Goal: Navigation & Orientation: Find specific page/section

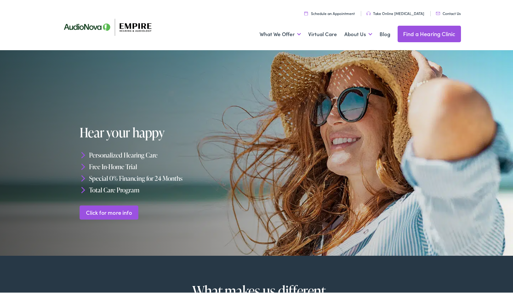
click at [425, 31] on link "Find a Hearing Clinic" at bounding box center [429, 32] width 63 height 17
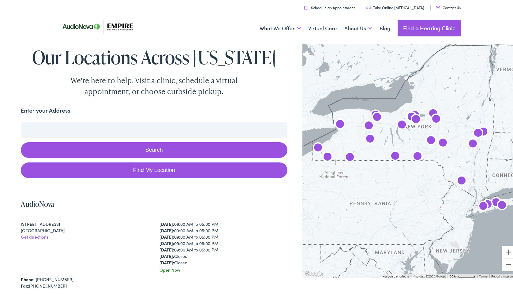
click at [47, 133] on input "Enter your Address" at bounding box center [154, 128] width 267 height 15
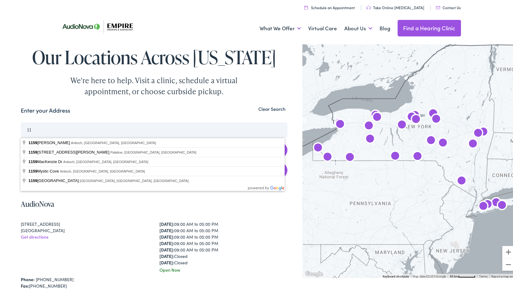
type input "1"
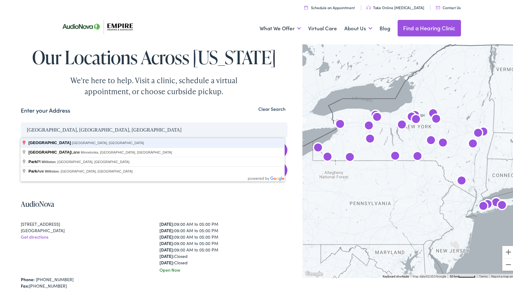
type input "[GEOGRAPHIC_DATA], [GEOGRAPHIC_DATA], [GEOGRAPHIC_DATA]"
click at [21, 141] on button "Search" at bounding box center [154, 149] width 267 height 16
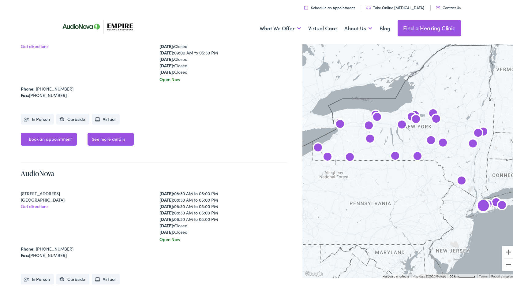
scroll to position [4041, 0]
